Goal: Task Accomplishment & Management: Complete application form

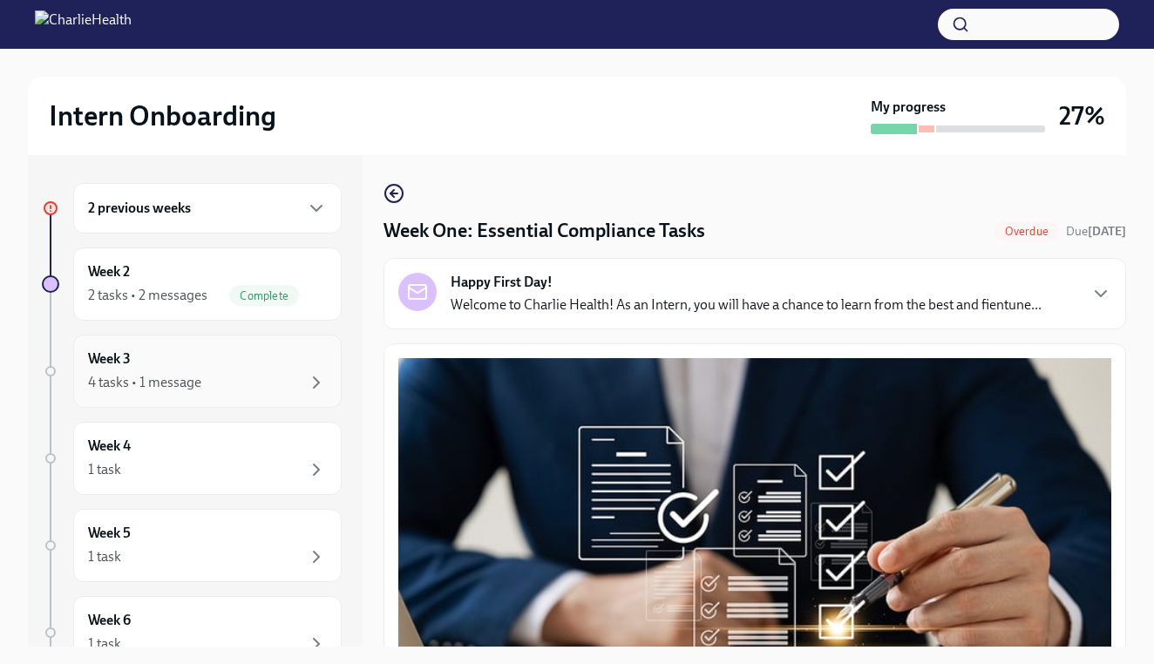
click at [236, 390] on div "4 tasks • 1 message" at bounding box center [207, 382] width 239 height 21
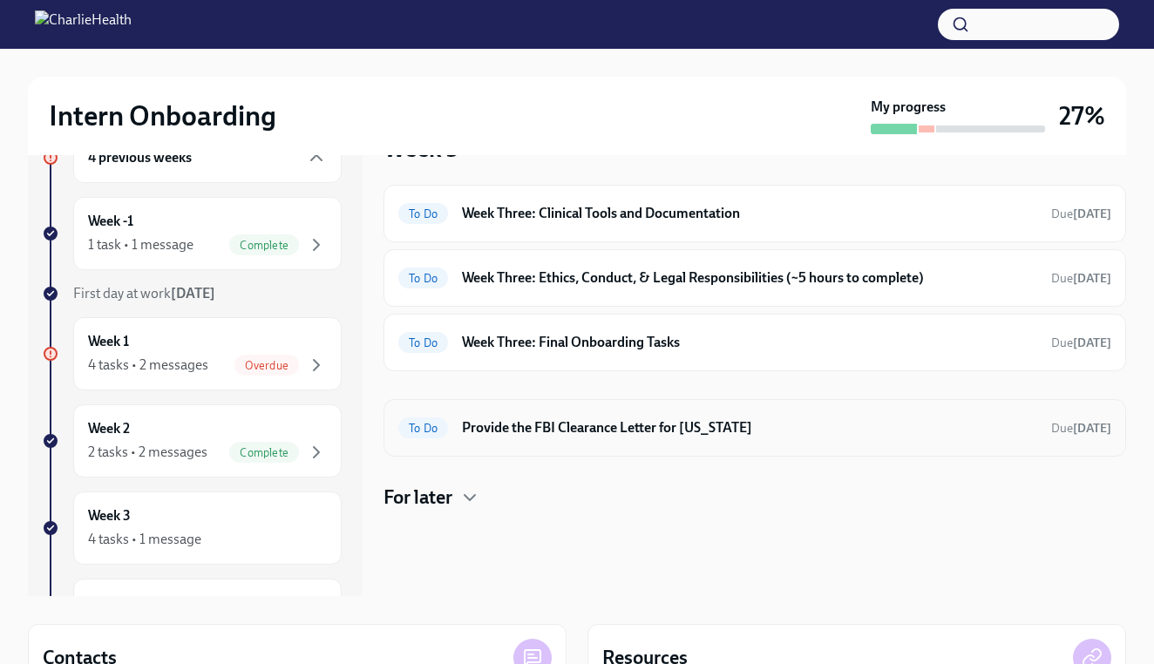
scroll to position [51, 0]
click at [780, 426] on h6 "Provide the FBI Clearance Letter for [US_STATE]" at bounding box center [749, 428] width 575 height 19
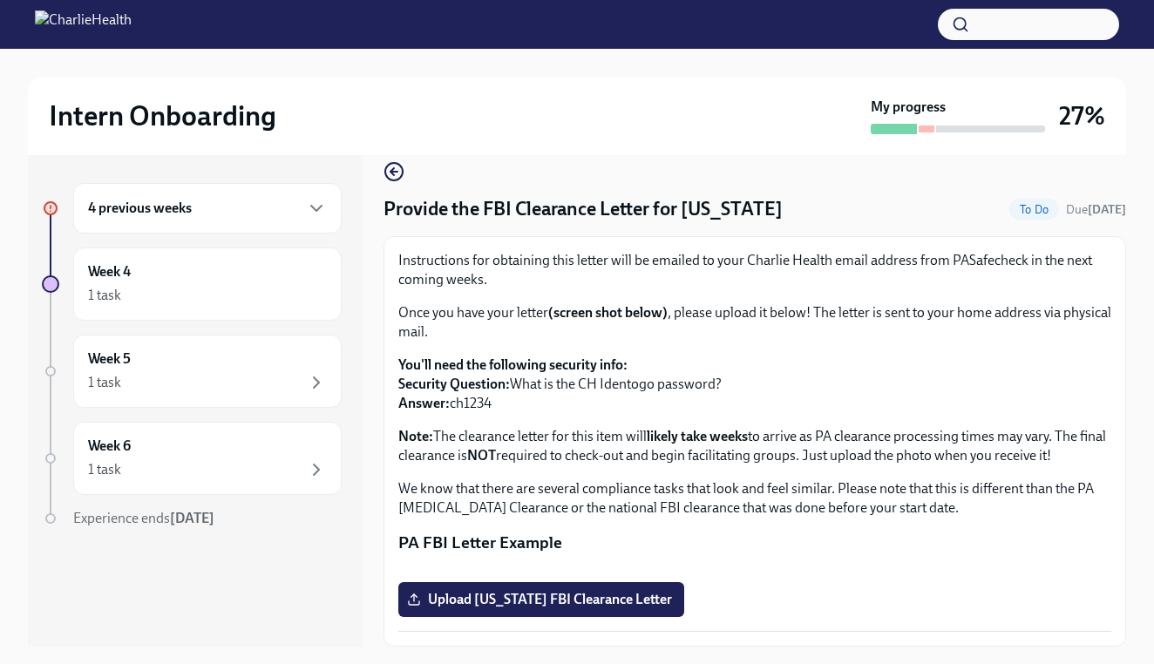
click at [249, 214] on div "4 previous weeks" at bounding box center [207, 208] width 239 height 21
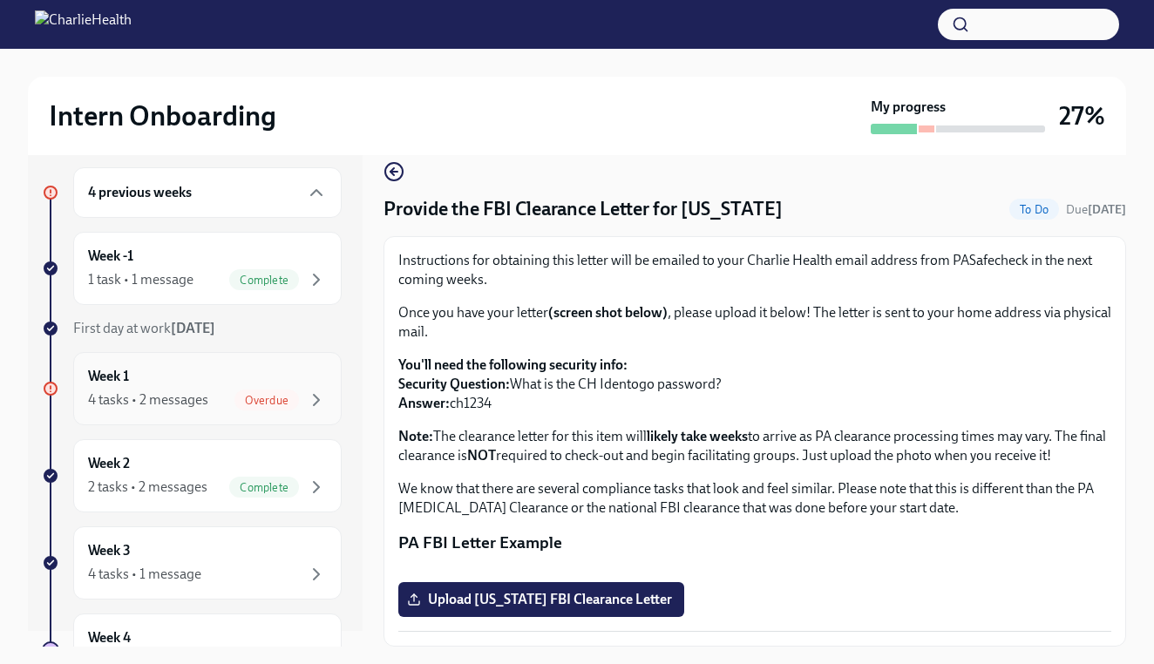
scroll to position [50, 0]
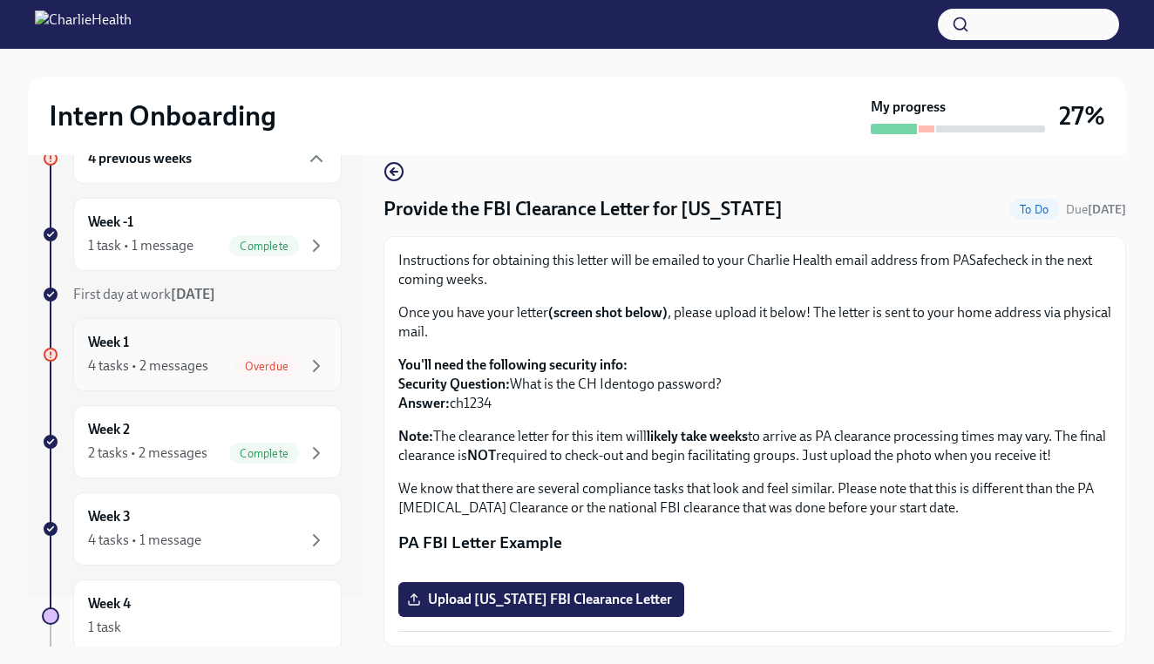
click at [223, 357] on div "4 tasks • 2 messages Overdue" at bounding box center [207, 366] width 239 height 21
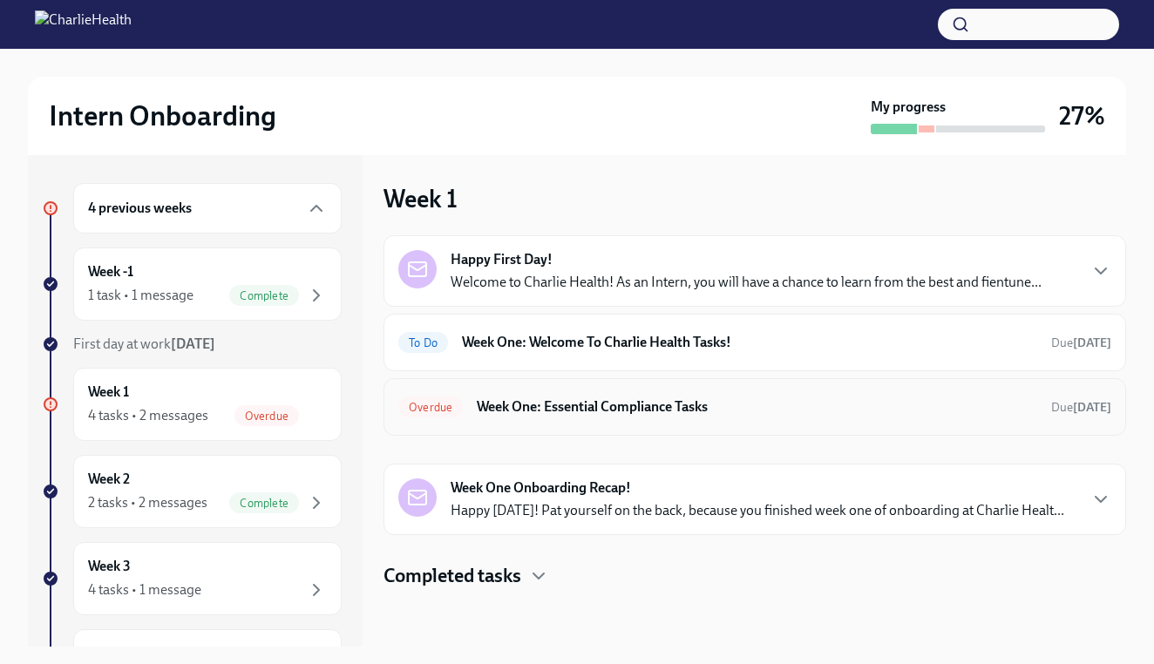
click at [720, 419] on div "Overdue Week One: Essential Compliance Tasks Due [DATE]" at bounding box center [754, 407] width 713 height 28
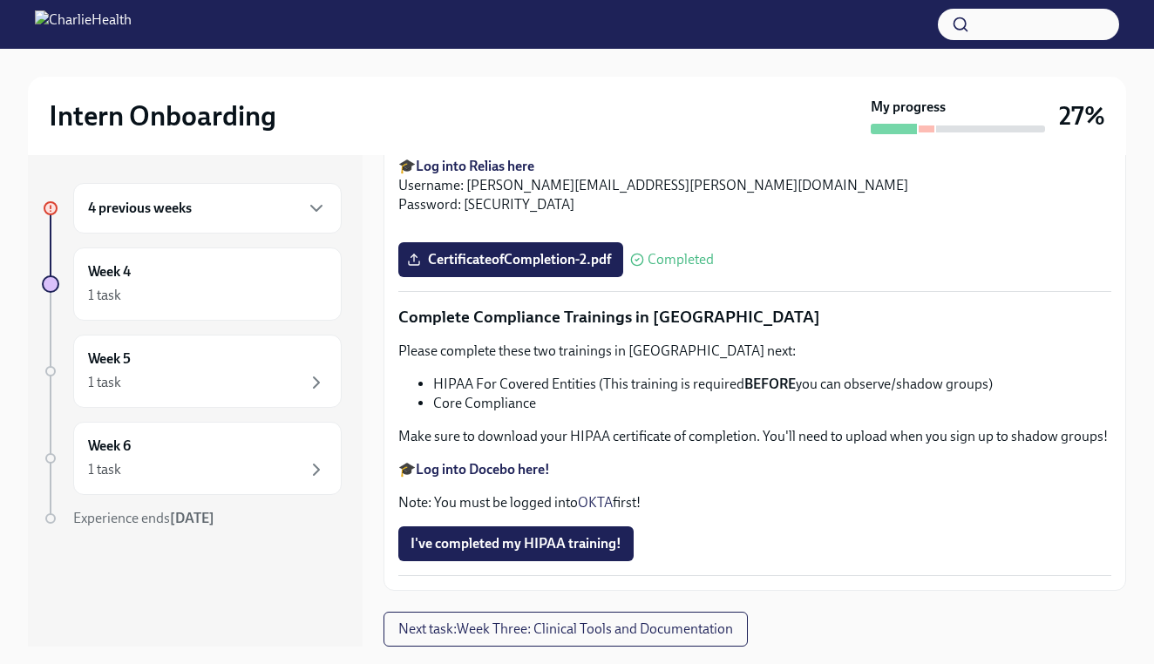
scroll to position [3780, 0]
click at [280, 376] on div "1 task" at bounding box center [207, 382] width 239 height 21
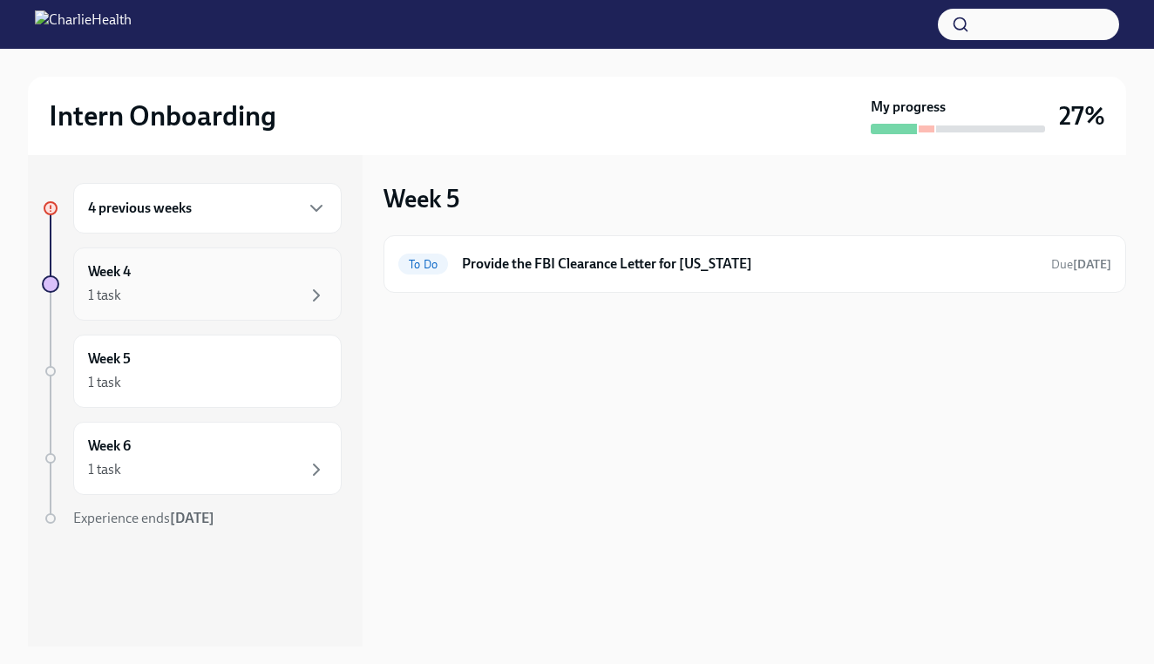
click at [284, 310] on div "Week 4 1 task" at bounding box center [207, 284] width 269 height 73
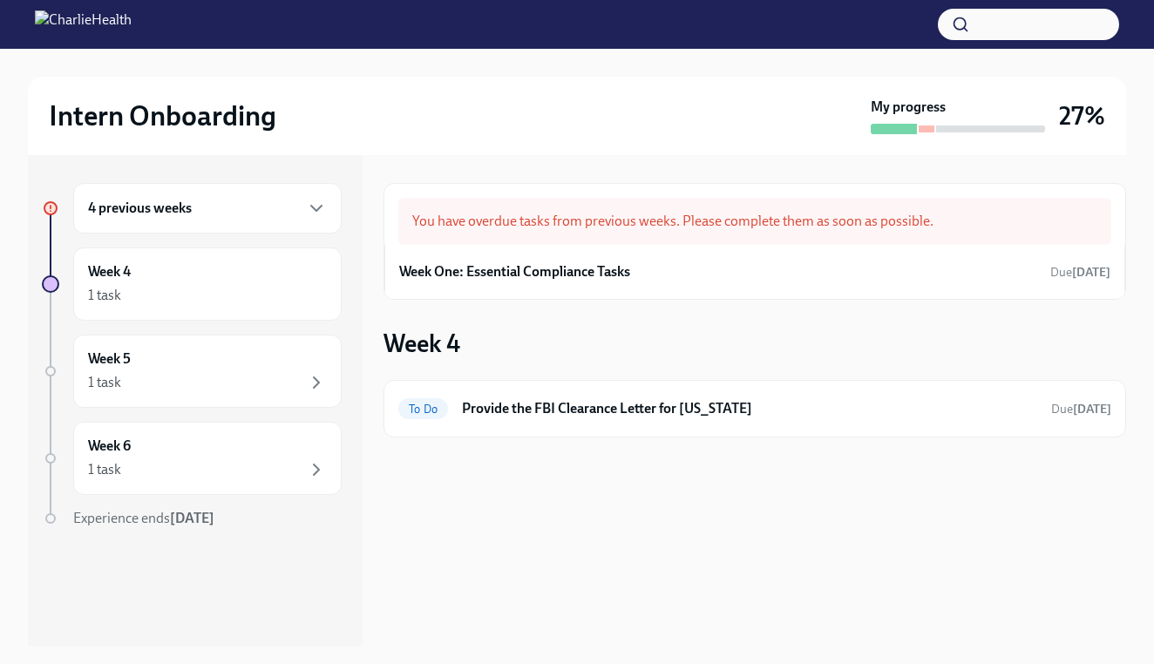
click at [228, 205] on div "4 previous weeks" at bounding box center [207, 208] width 239 height 21
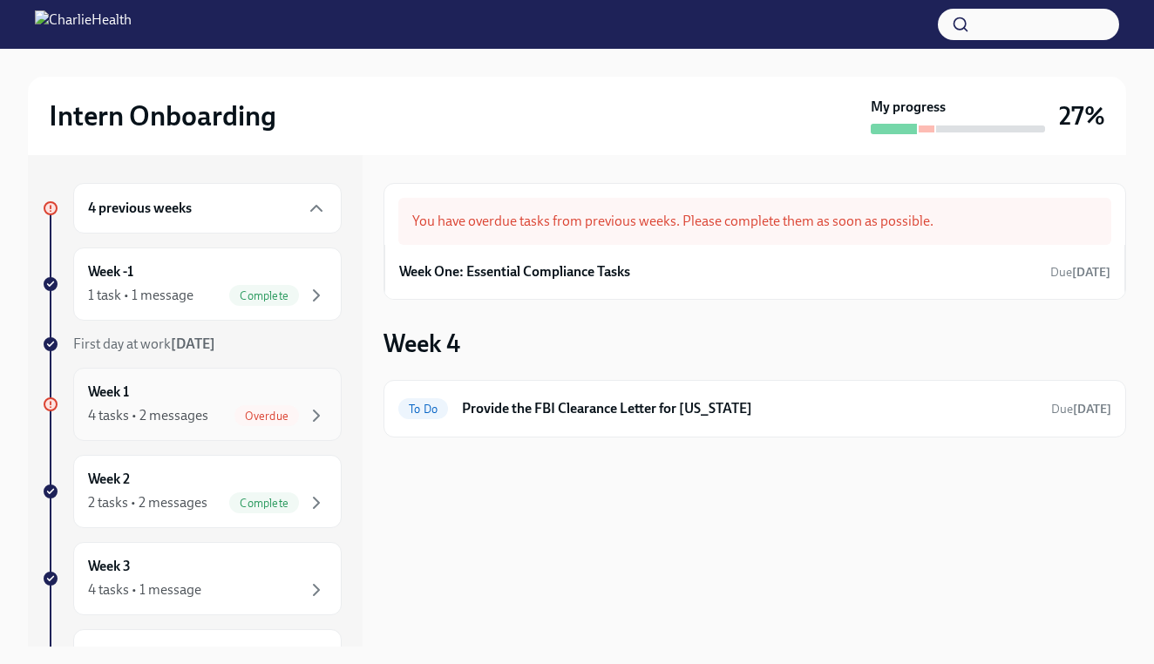
click at [241, 407] on div "Overdue" at bounding box center [267, 415] width 65 height 21
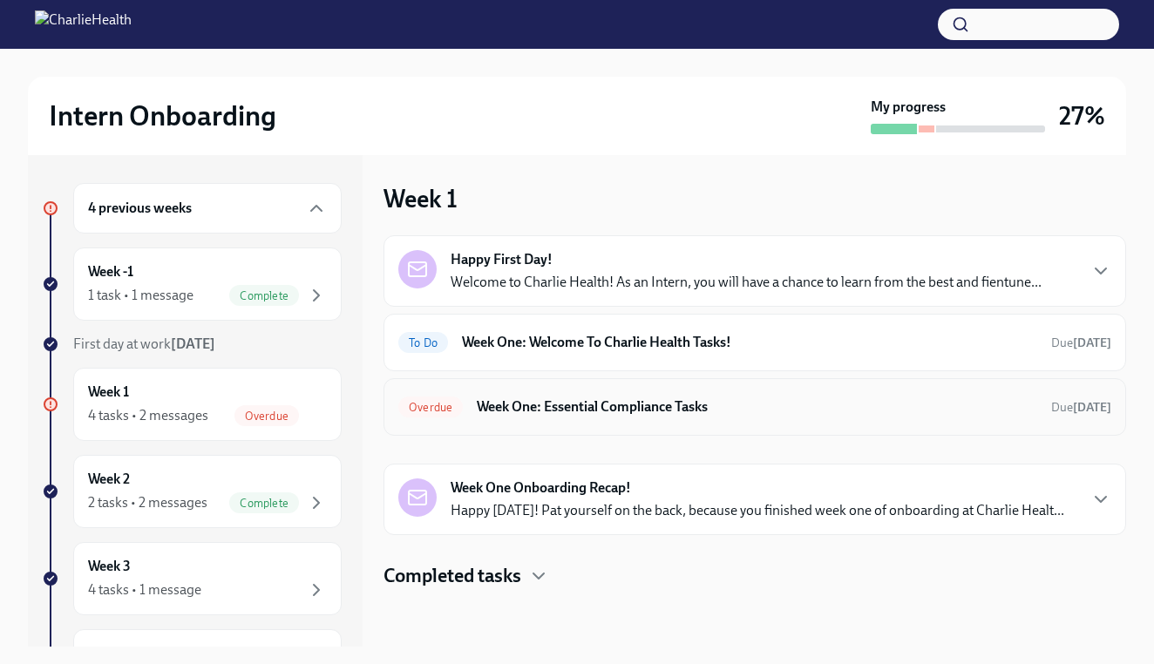
click at [440, 413] on span "Overdue" at bounding box center [430, 407] width 65 height 13
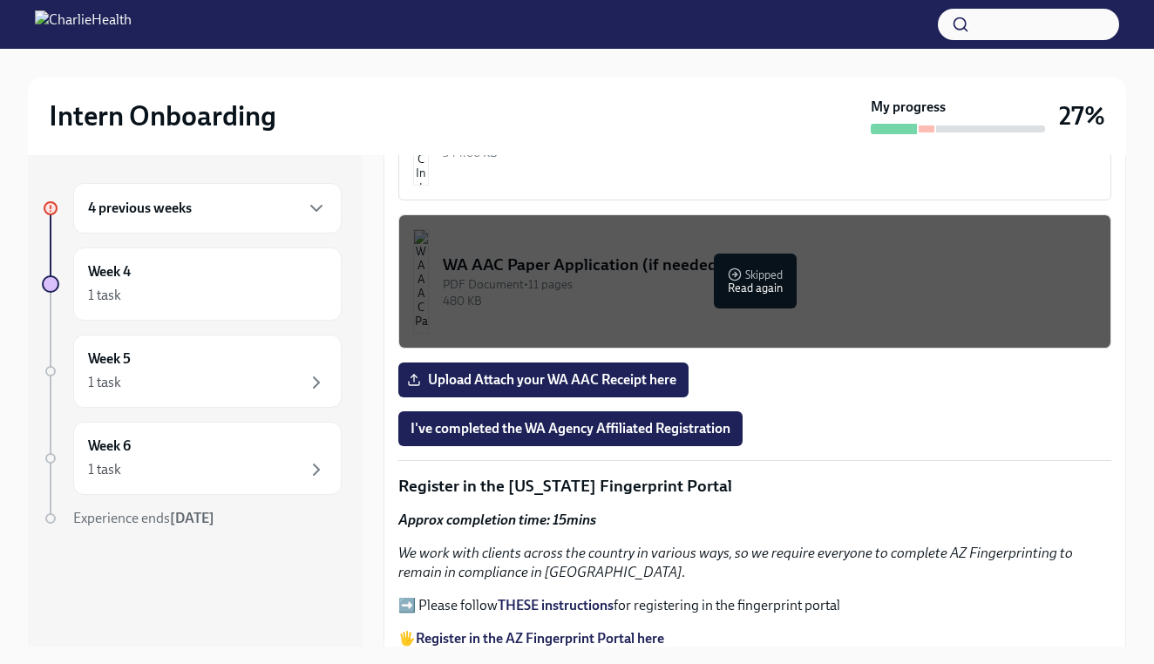
scroll to position [1505, 0]
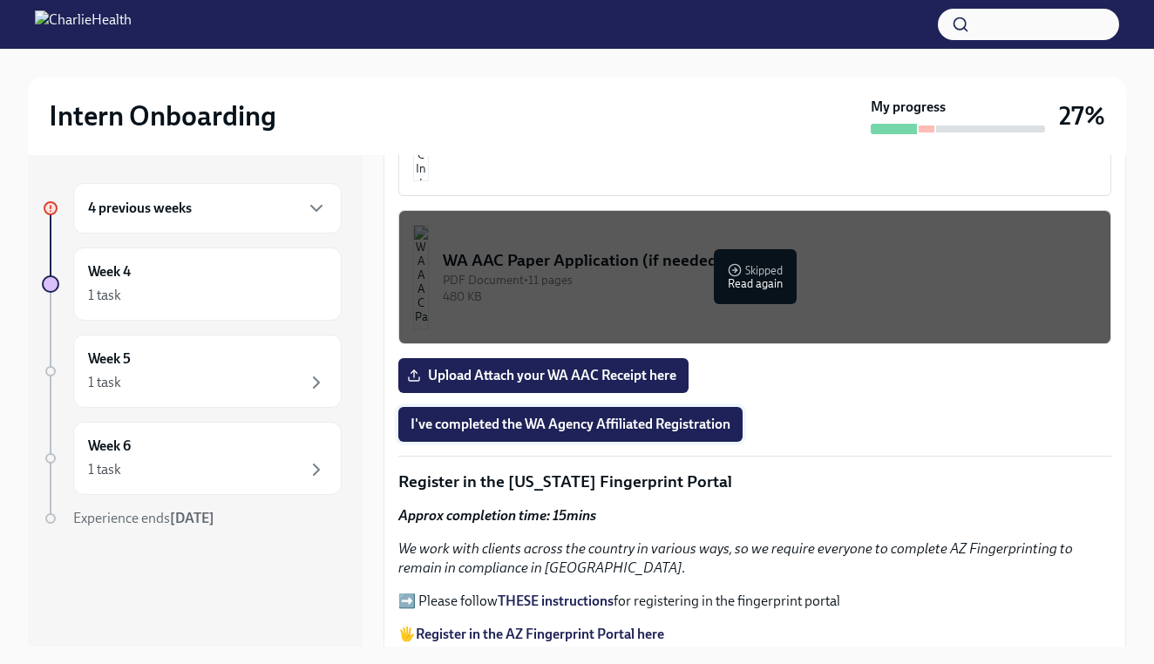
click at [502, 433] on button "I've completed the WA Agency Affiliated Registration" at bounding box center [570, 424] width 344 height 35
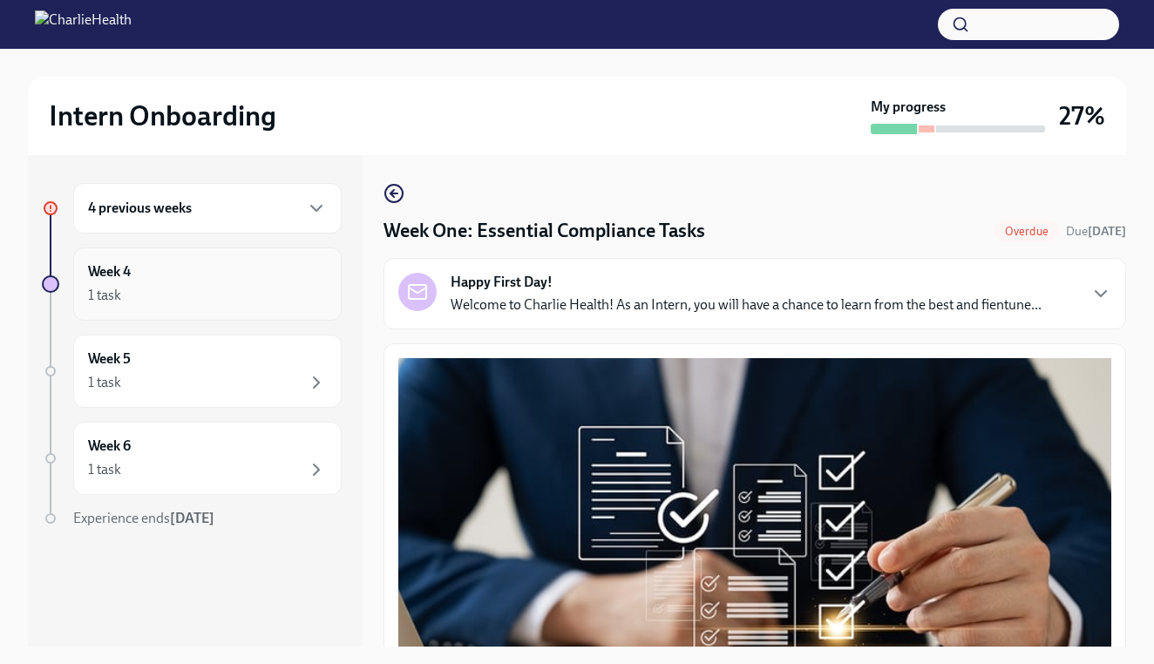
click at [233, 291] on div "1 task" at bounding box center [207, 295] width 239 height 21
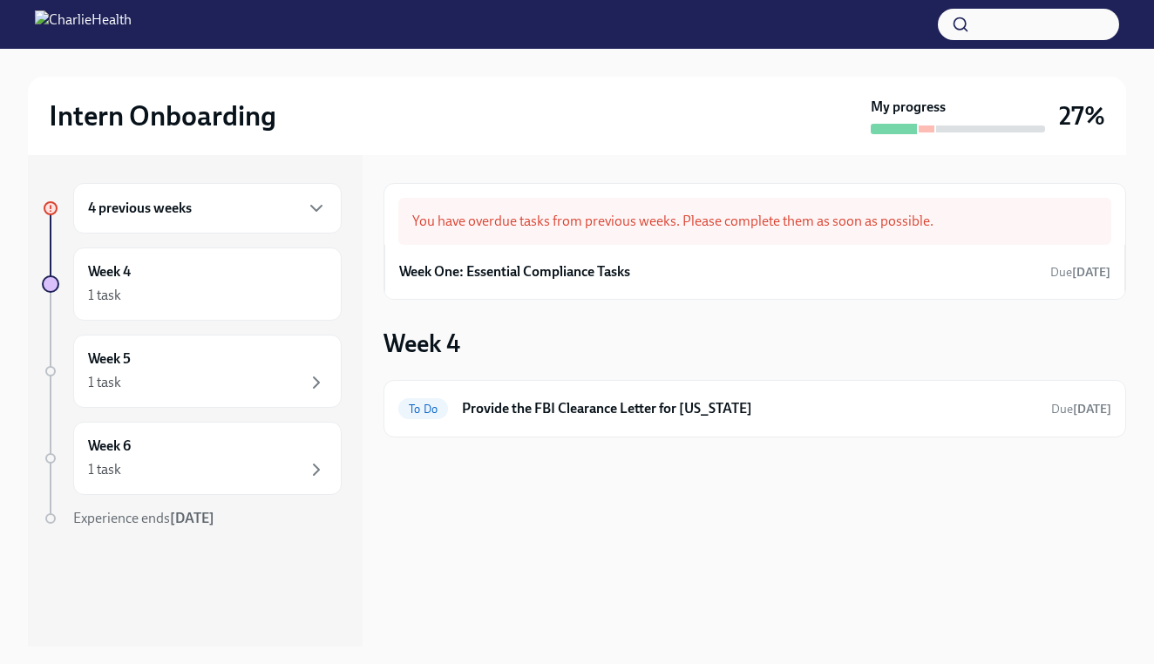
click at [260, 220] on div "4 previous weeks" at bounding box center [207, 208] width 269 height 51
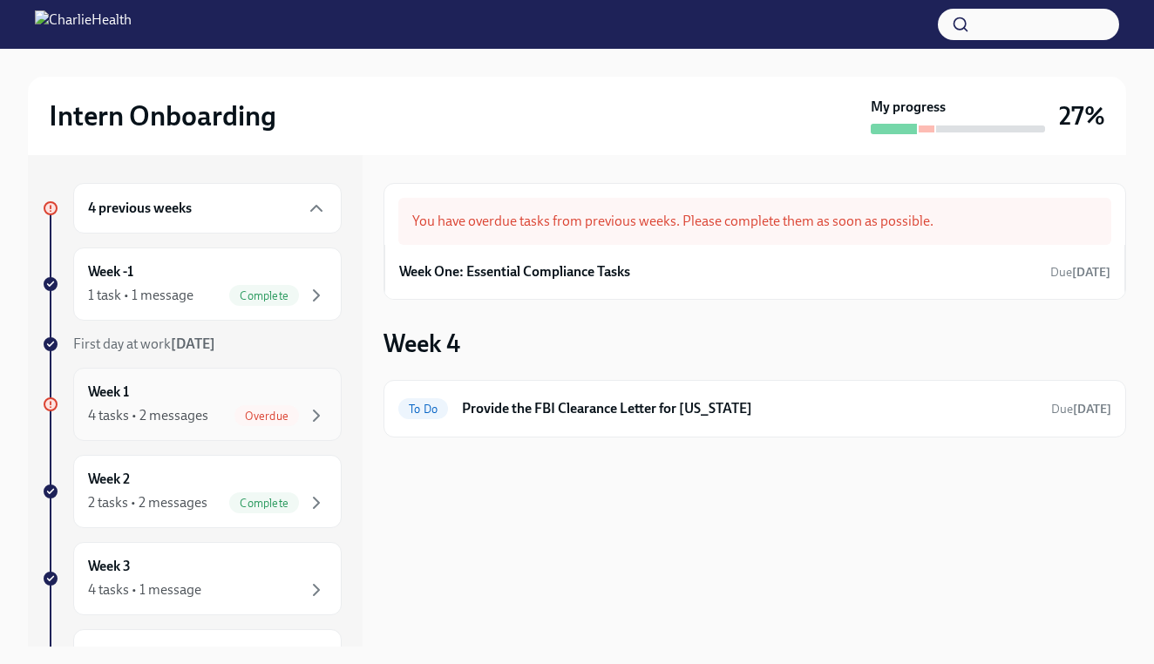
click at [249, 394] on div "Week 1 4 tasks • 2 messages Overdue" at bounding box center [207, 405] width 239 height 44
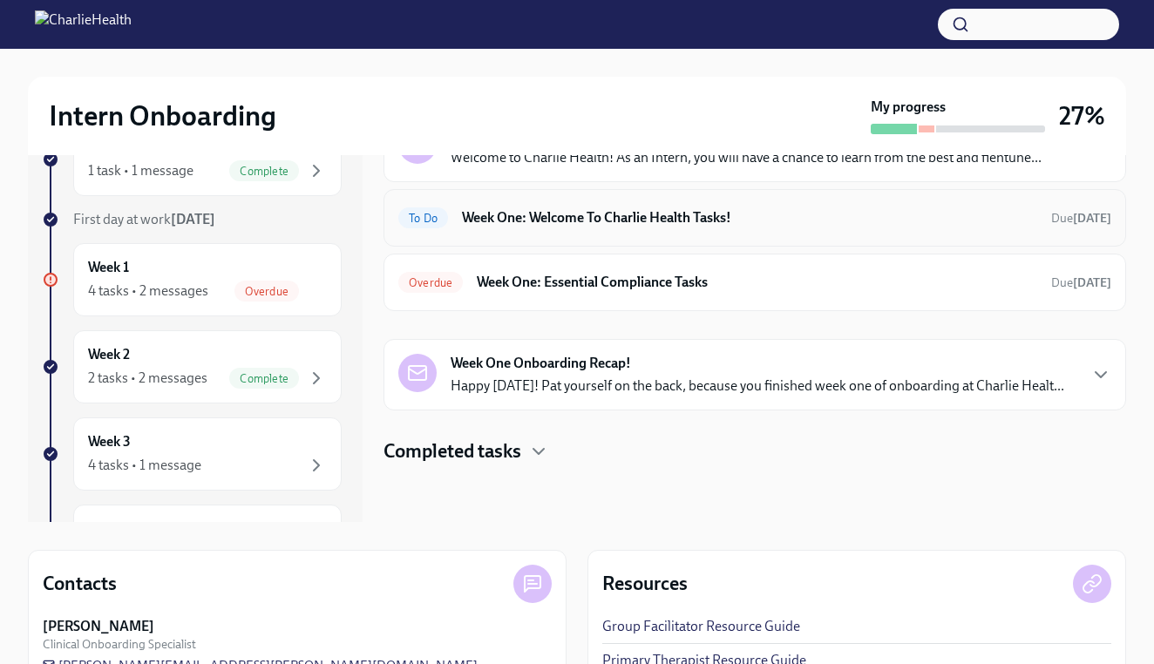
scroll to position [144, 0]
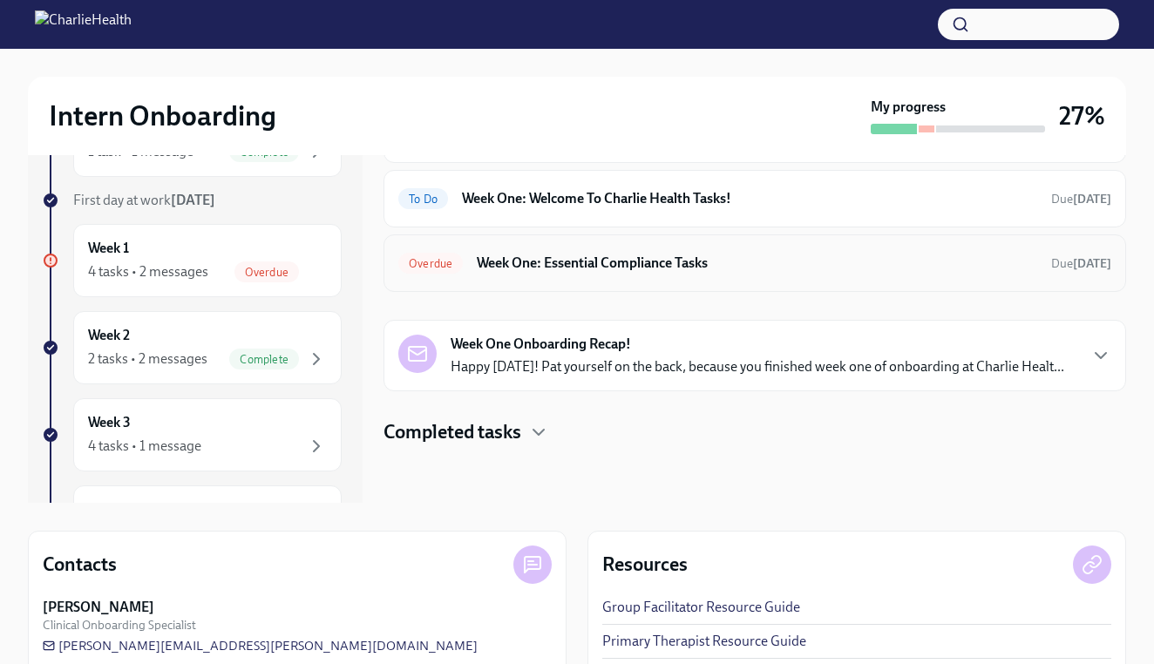
click at [451, 274] on div "Overdue Week One: Essential Compliance Tasks Due [DATE]" at bounding box center [754, 263] width 713 height 28
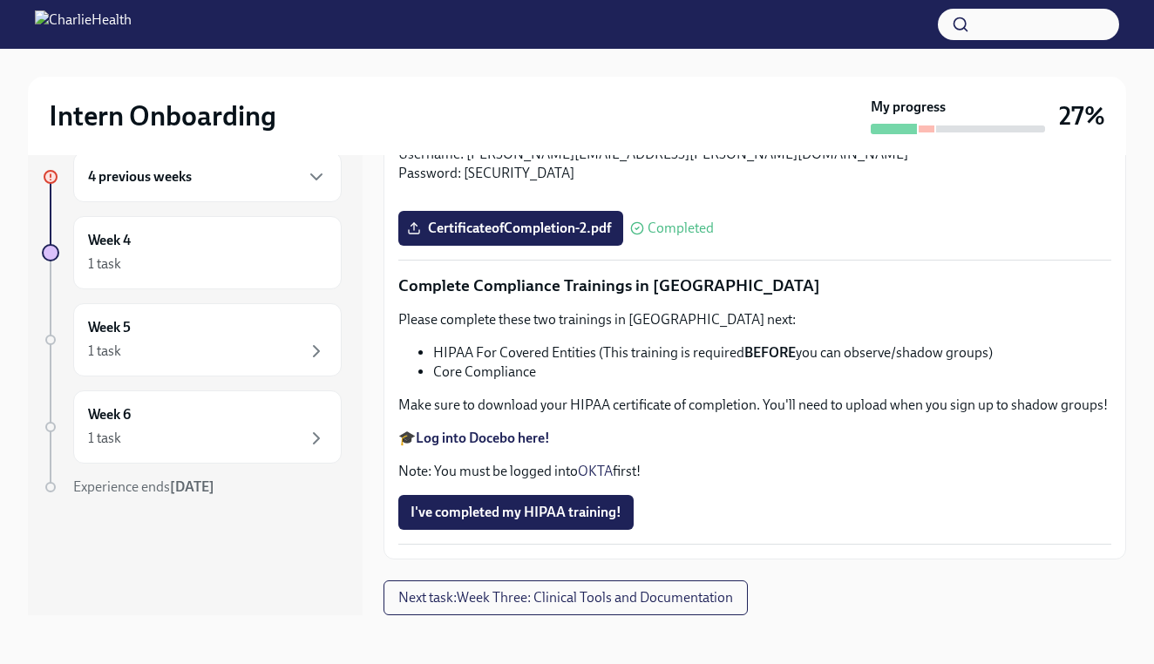
scroll to position [4080, 0]
click at [466, 446] on strong "Log into Docebo here!" at bounding box center [483, 438] width 134 height 17
click at [260, 321] on div "Week 5 1 task" at bounding box center [207, 340] width 239 height 44
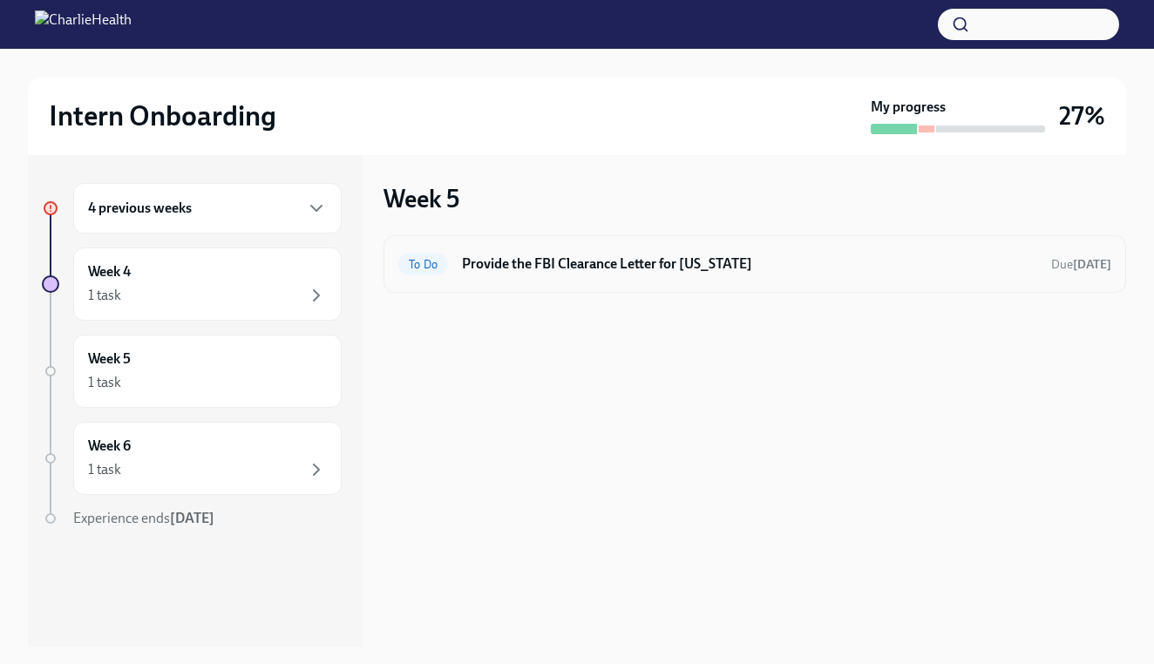
click at [481, 272] on h6 "Provide the FBI Clearance Letter for [US_STATE]" at bounding box center [749, 264] width 575 height 19
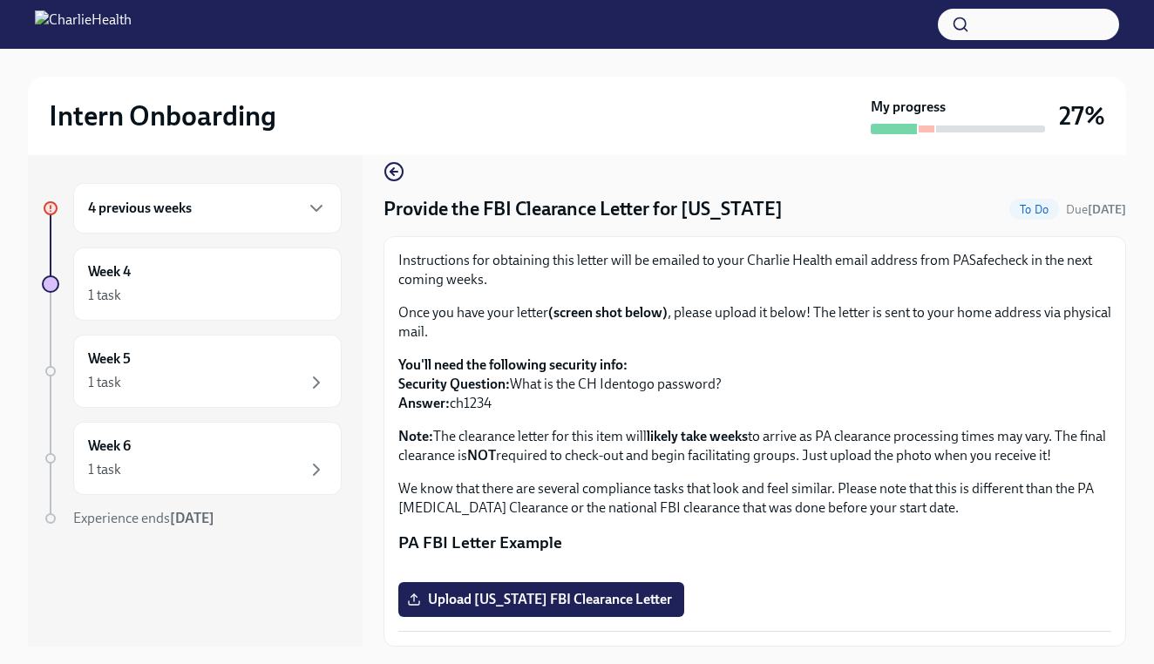
scroll to position [259, 0]
click at [299, 376] on div "1 task" at bounding box center [207, 382] width 239 height 21
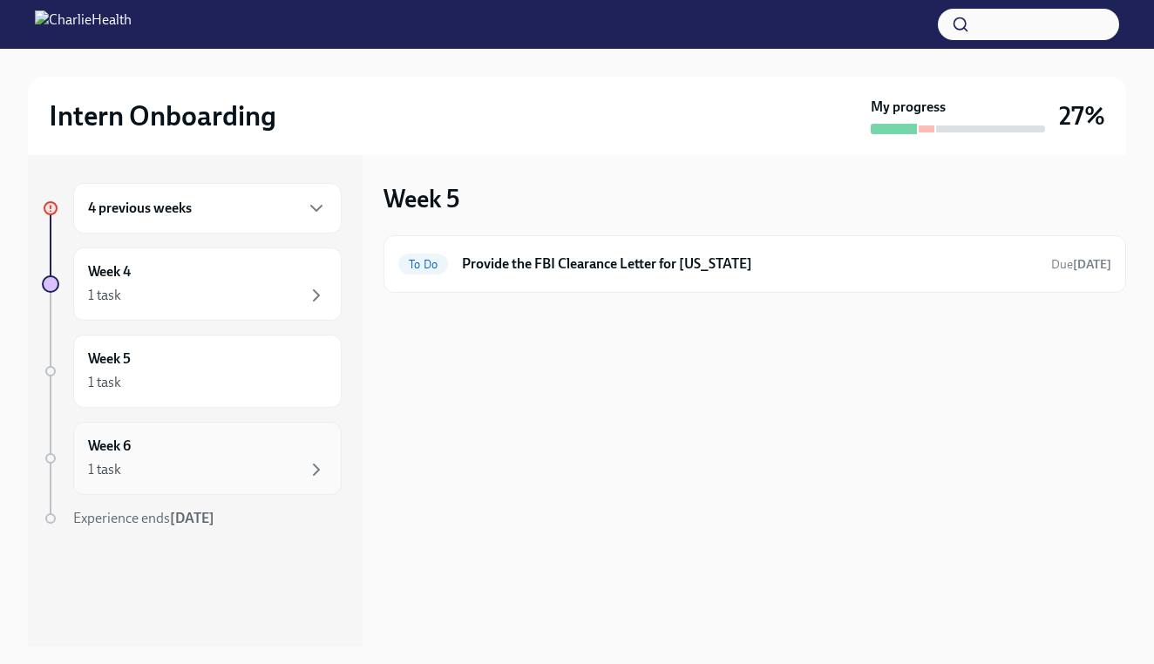
click at [297, 467] on div "1 task" at bounding box center [207, 470] width 239 height 21
click at [283, 226] on div "4 previous weeks" at bounding box center [207, 208] width 269 height 51
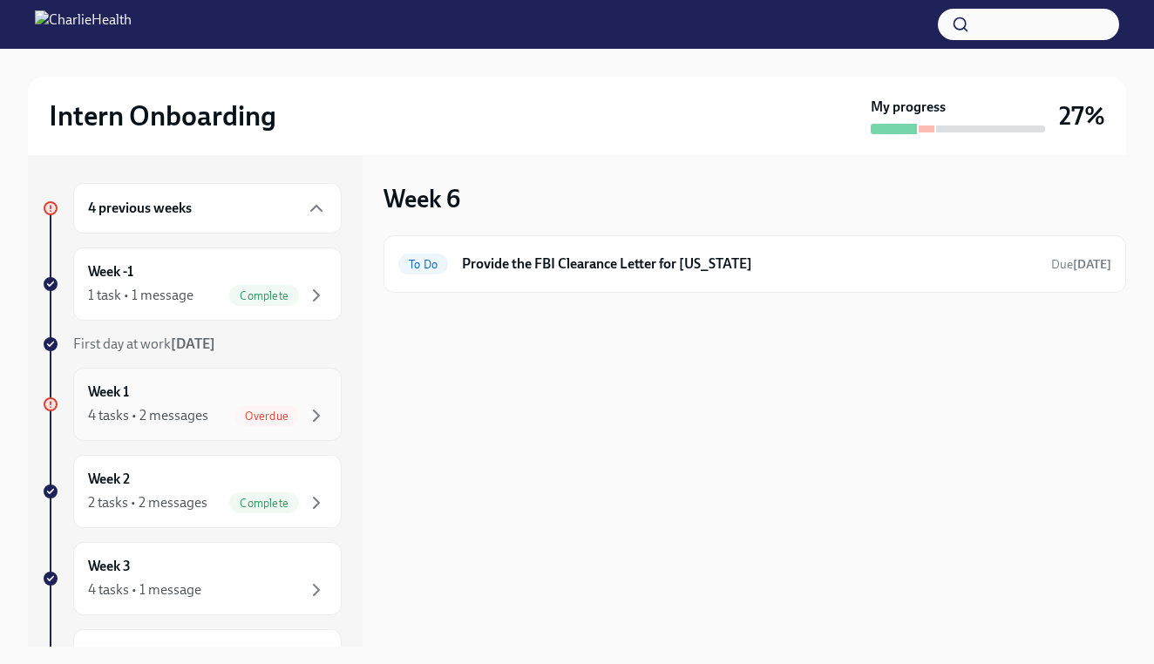
click at [285, 416] on span "Overdue" at bounding box center [267, 416] width 65 height 13
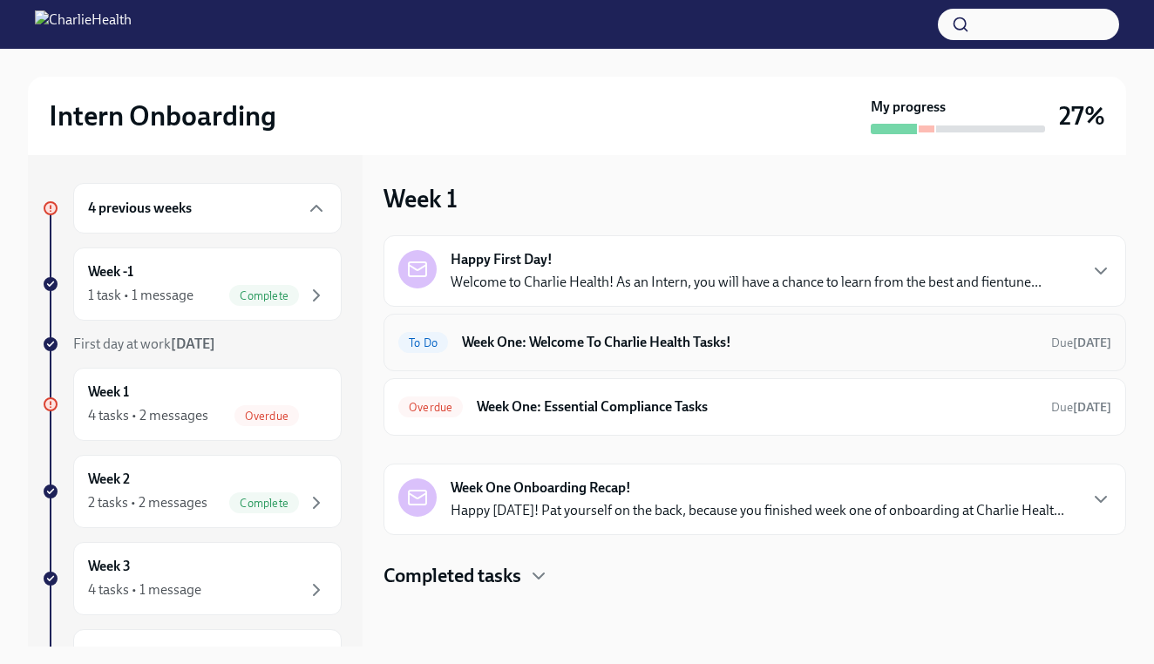
click at [777, 344] on h6 "Week One: Welcome To Charlie Health Tasks!" at bounding box center [749, 342] width 575 height 19
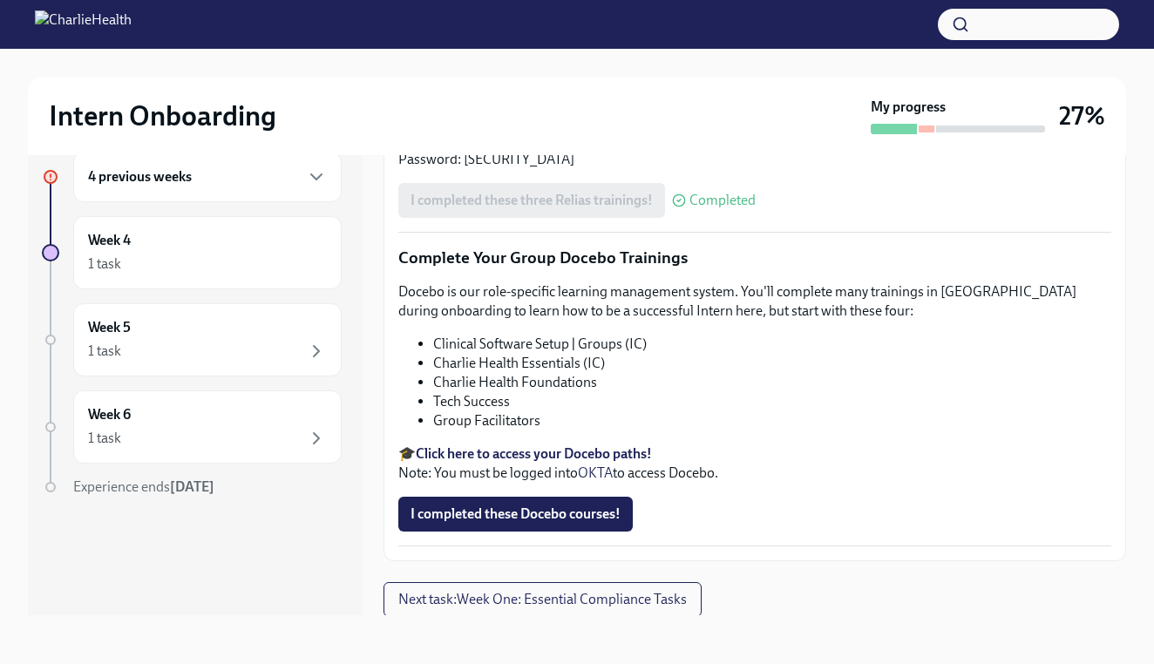
scroll to position [31, 0]
click at [646, 451] on strong "Click here to access your Docebo paths!" at bounding box center [534, 454] width 236 height 17
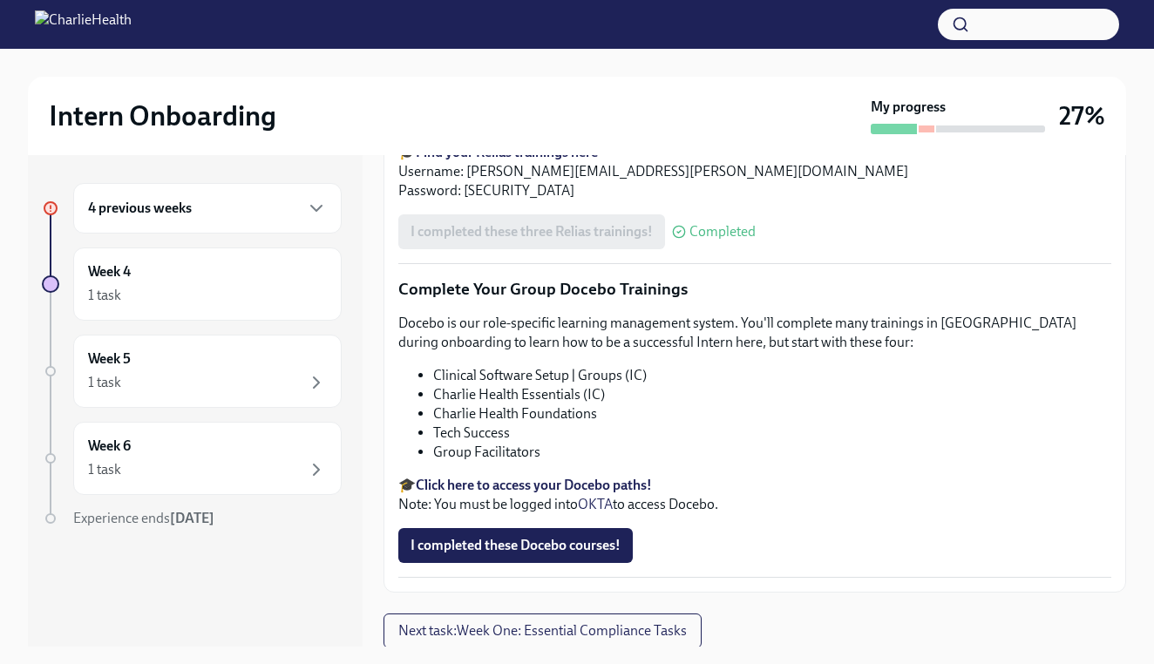
scroll to position [0, 0]
click at [263, 196] on div "4 previous weeks" at bounding box center [207, 208] width 269 height 51
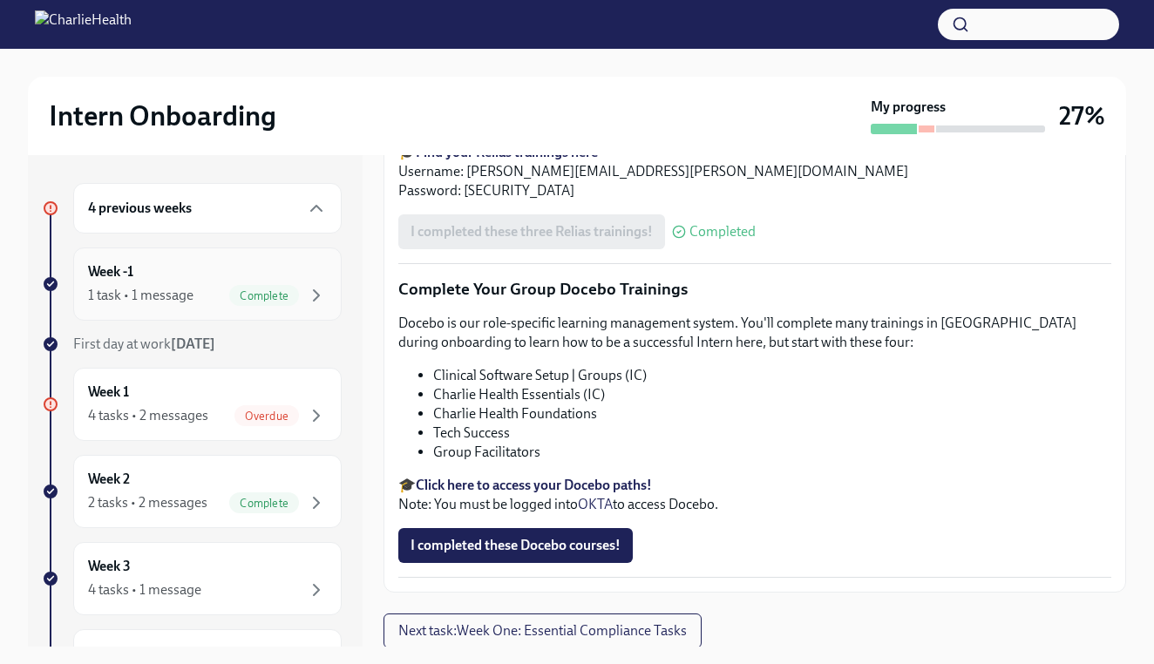
click at [174, 310] on div "Week -1 1 task • 1 message Complete" at bounding box center [207, 284] width 269 height 73
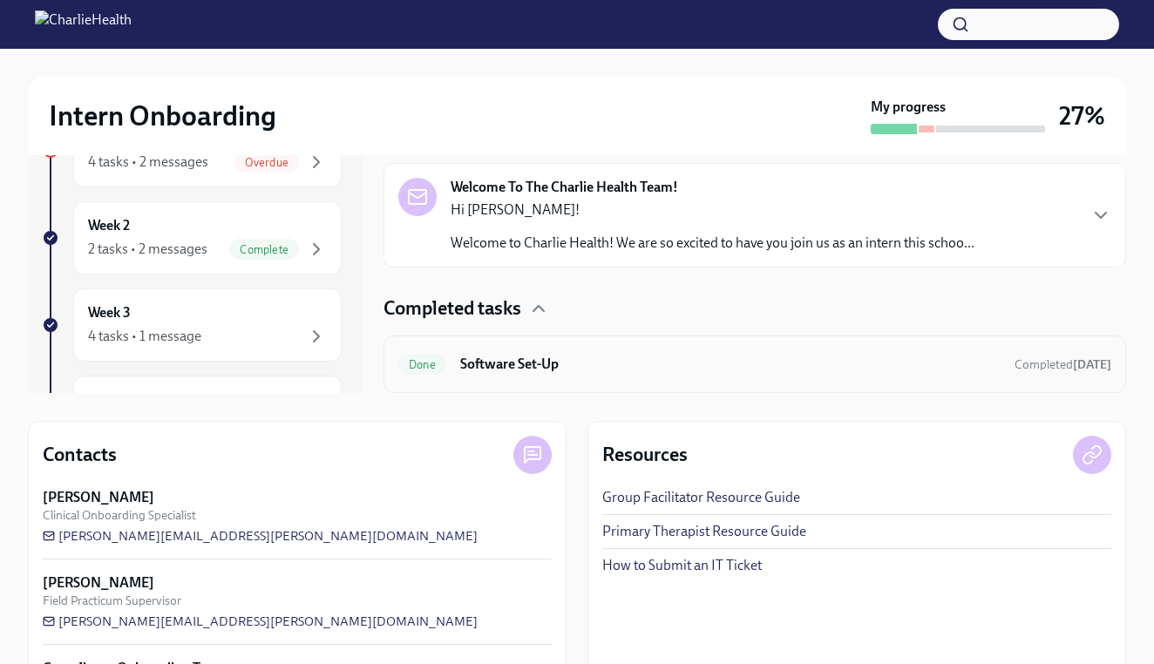
scroll to position [253, 1]
click at [634, 363] on h6 "Software Set-Up" at bounding box center [730, 365] width 541 height 19
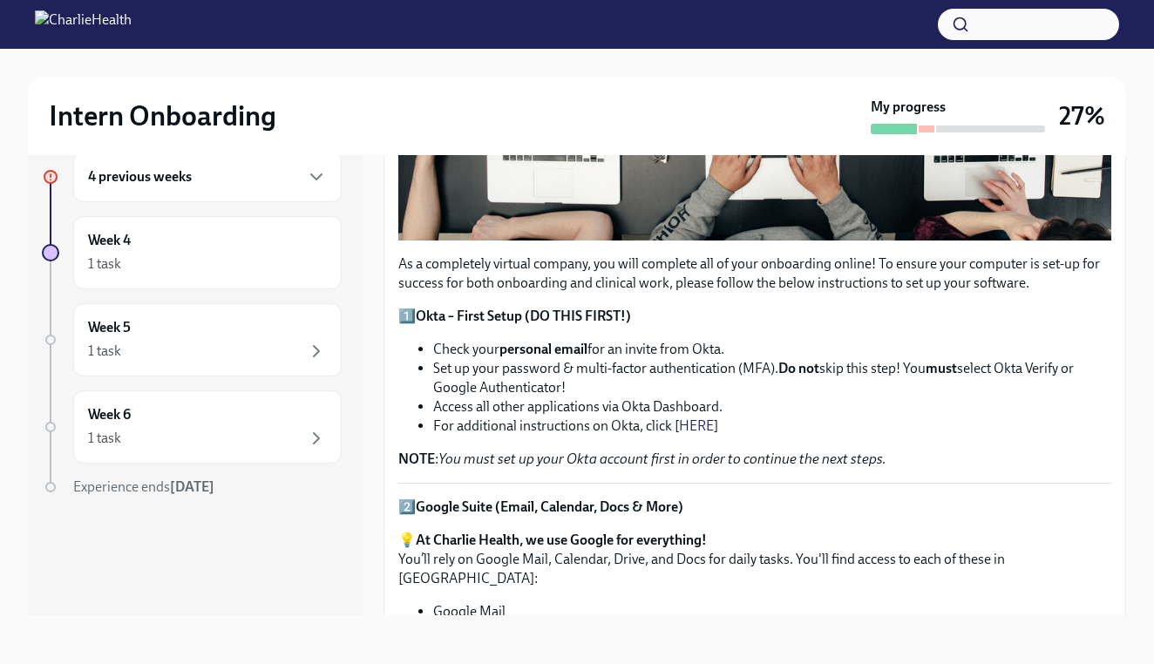
scroll to position [536, 0]
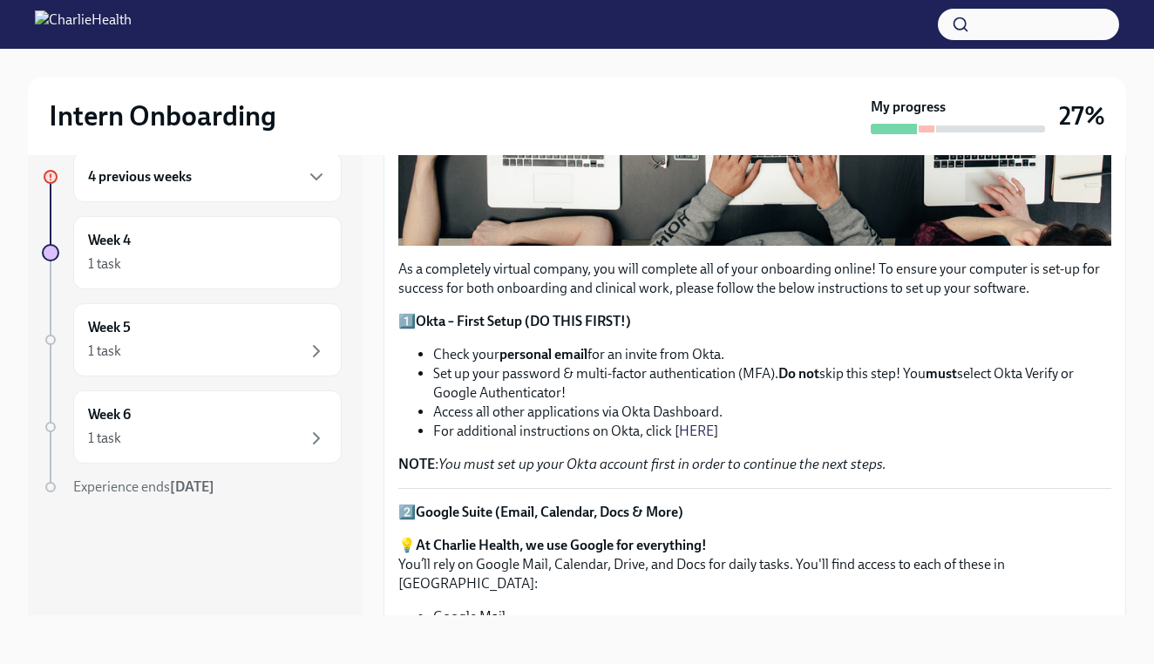
click at [700, 432] on link "HERE" at bounding box center [696, 431] width 35 height 17
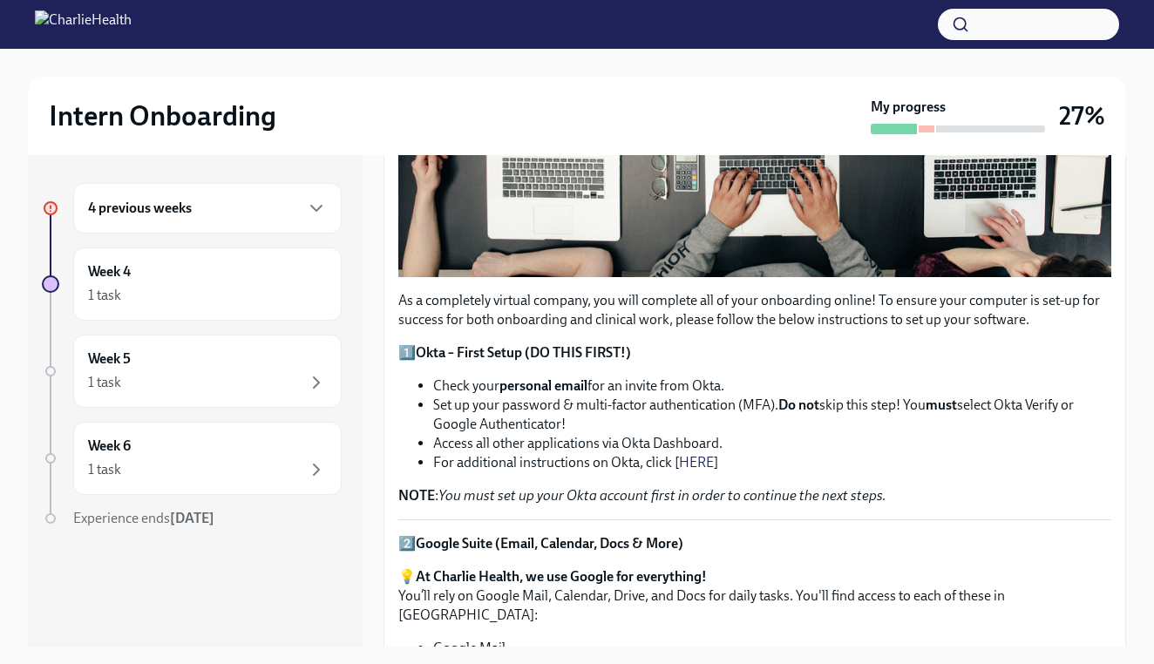
scroll to position [0, 0]
click at [283, 194] on div "4 previous weeks" at bounding box center [207, 208] width 269 height 51
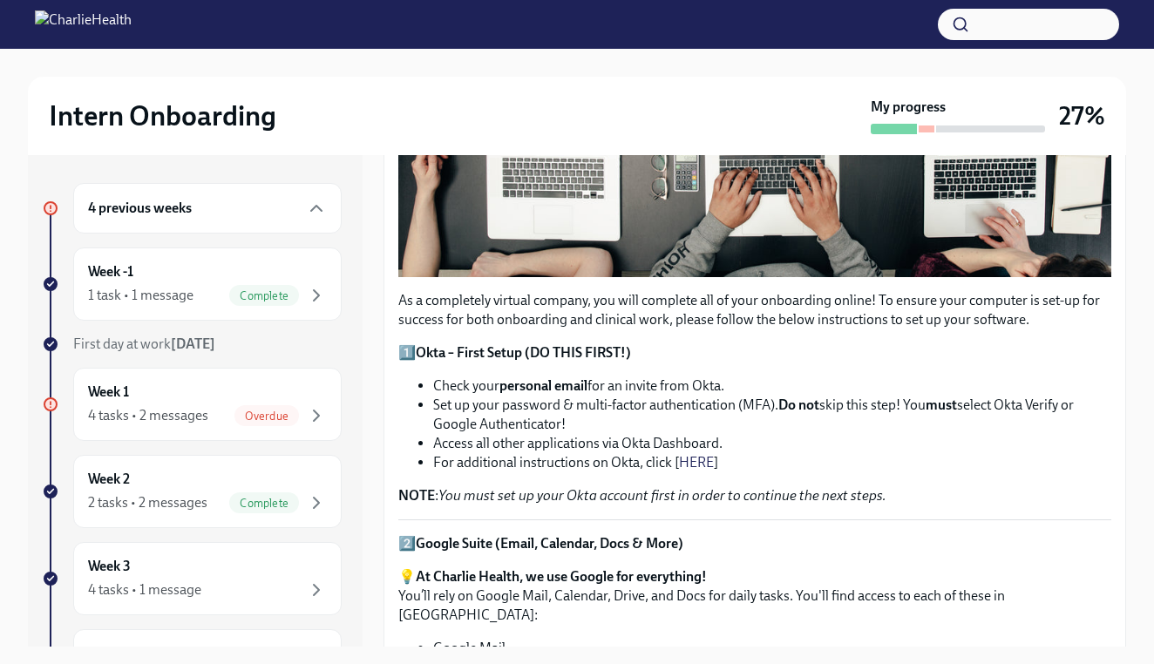
click at [257, 441] on div "4 previous weeks Week -1 1 task • 1 message Complete First day at work [DATE] W…" at bounding box center [192, 581] width 300 height 797
click at [270, 412] on span "Overdue" at bounding box center [267, 416] width 65 height 13
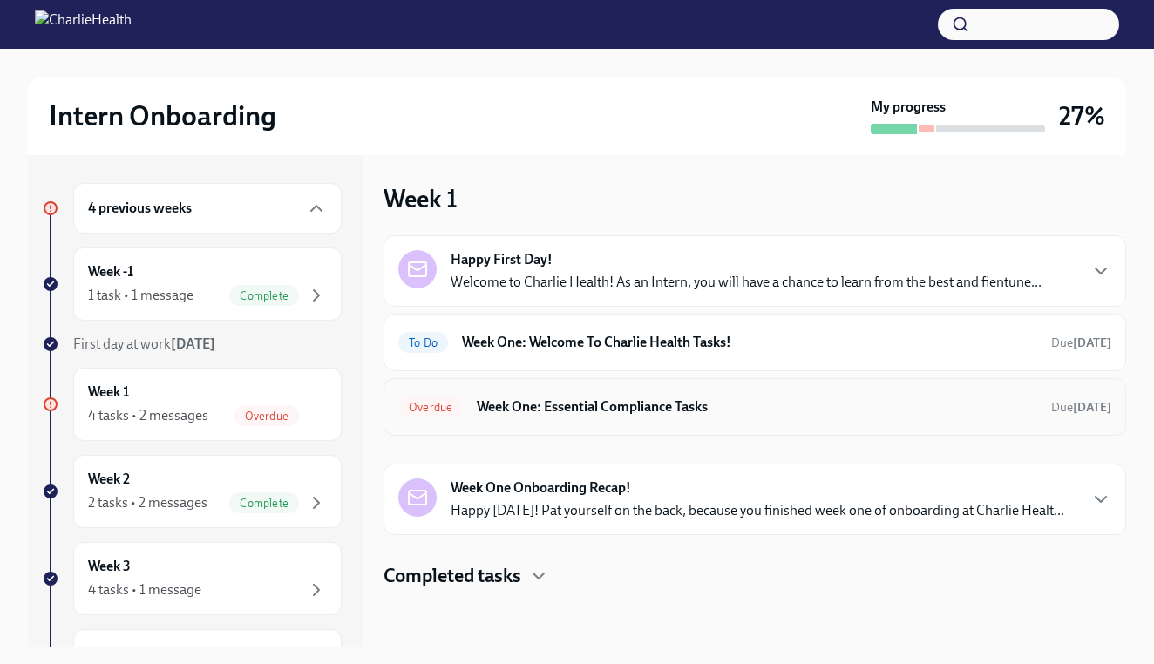
click at [514, 398] on h6 "Week One: Essential Compliance Tasks" at bounding box center [757, 407] width 561 height 19
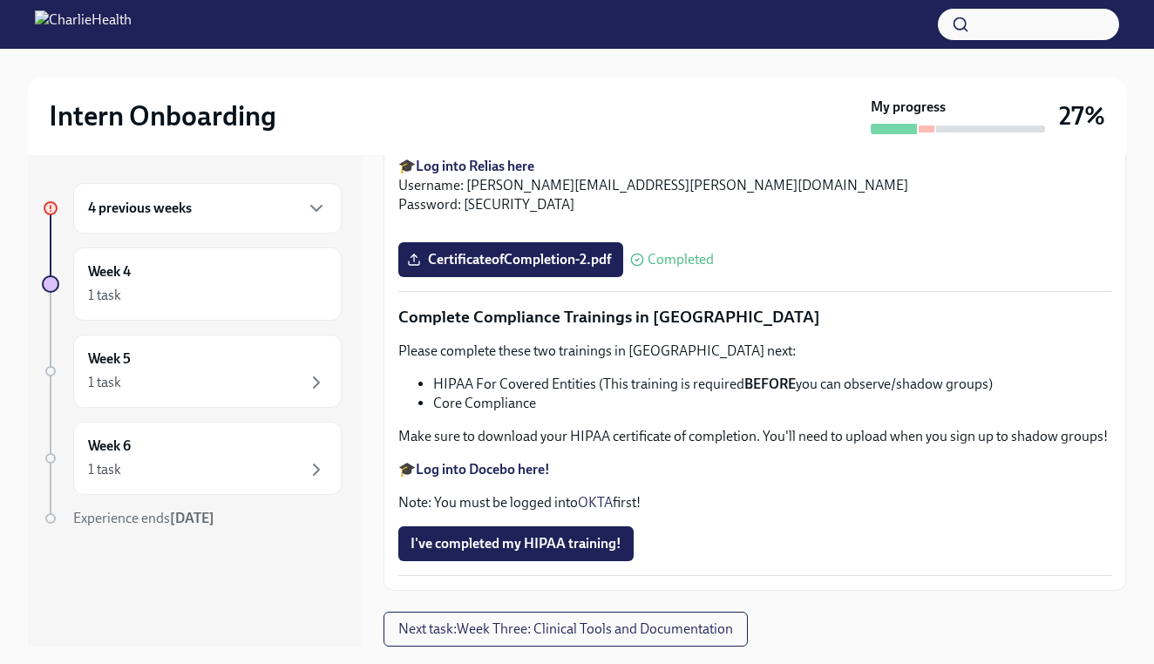
scroll to position [4091, 0]
click at [496, 474] on strong "Log into Docebo here!" at bounding box center [483, 469] width 134 height 17
